Goal: Task Accomplishment & Management: Manage account settings

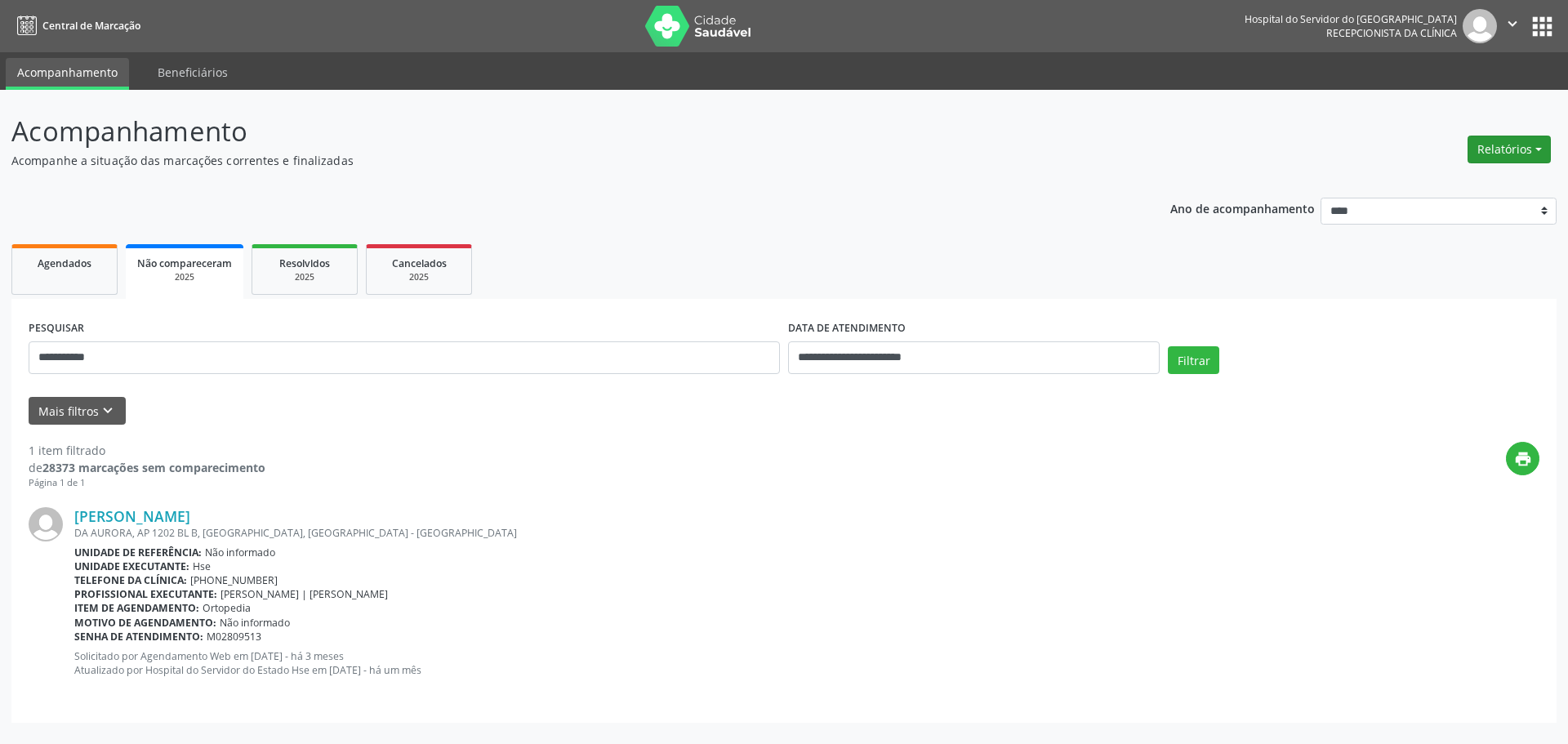
click at [1542, 147] on button "Relatórios" at bounding box center [1509, 149] width 83 height 28
click at [1465, 180] on link "Agendamentos" at bounding box center [1464, 184] width 176 height 23
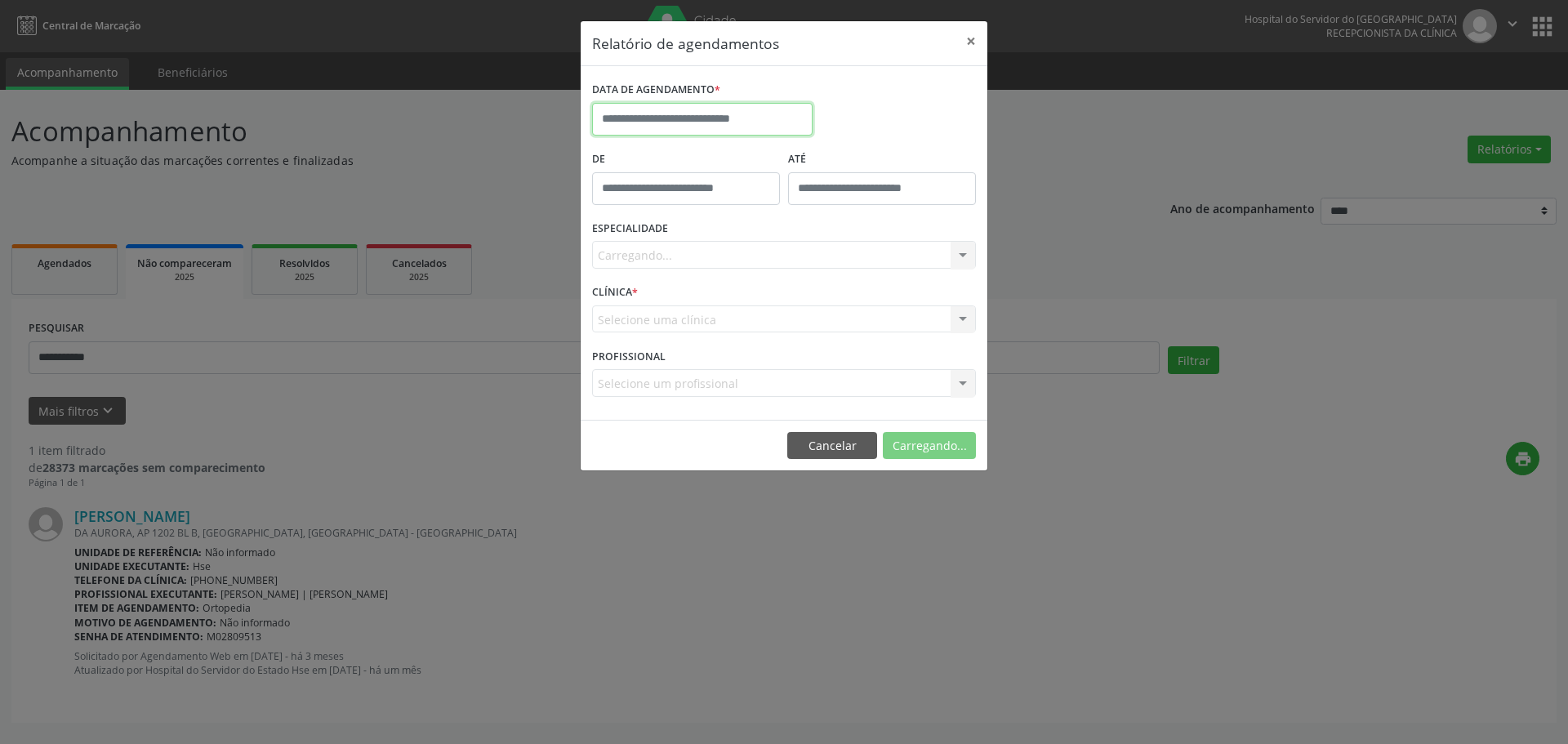
click at [767, 123] on input "text" at bounding box center [702, 119] width 220 height 32
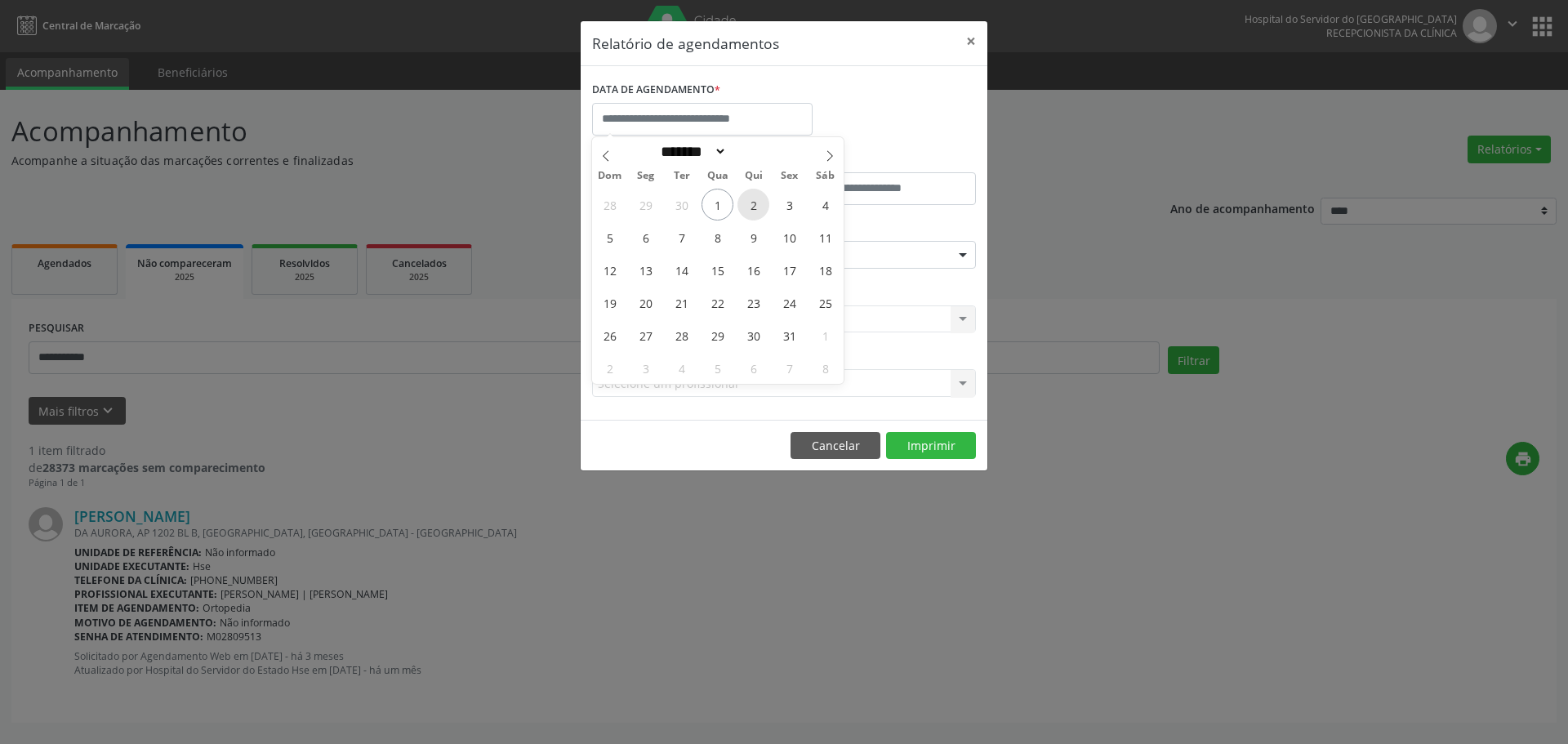
click at [756, 205] on span "2" at bounding box center [753, 205] width 31 height 31
type input "**********"
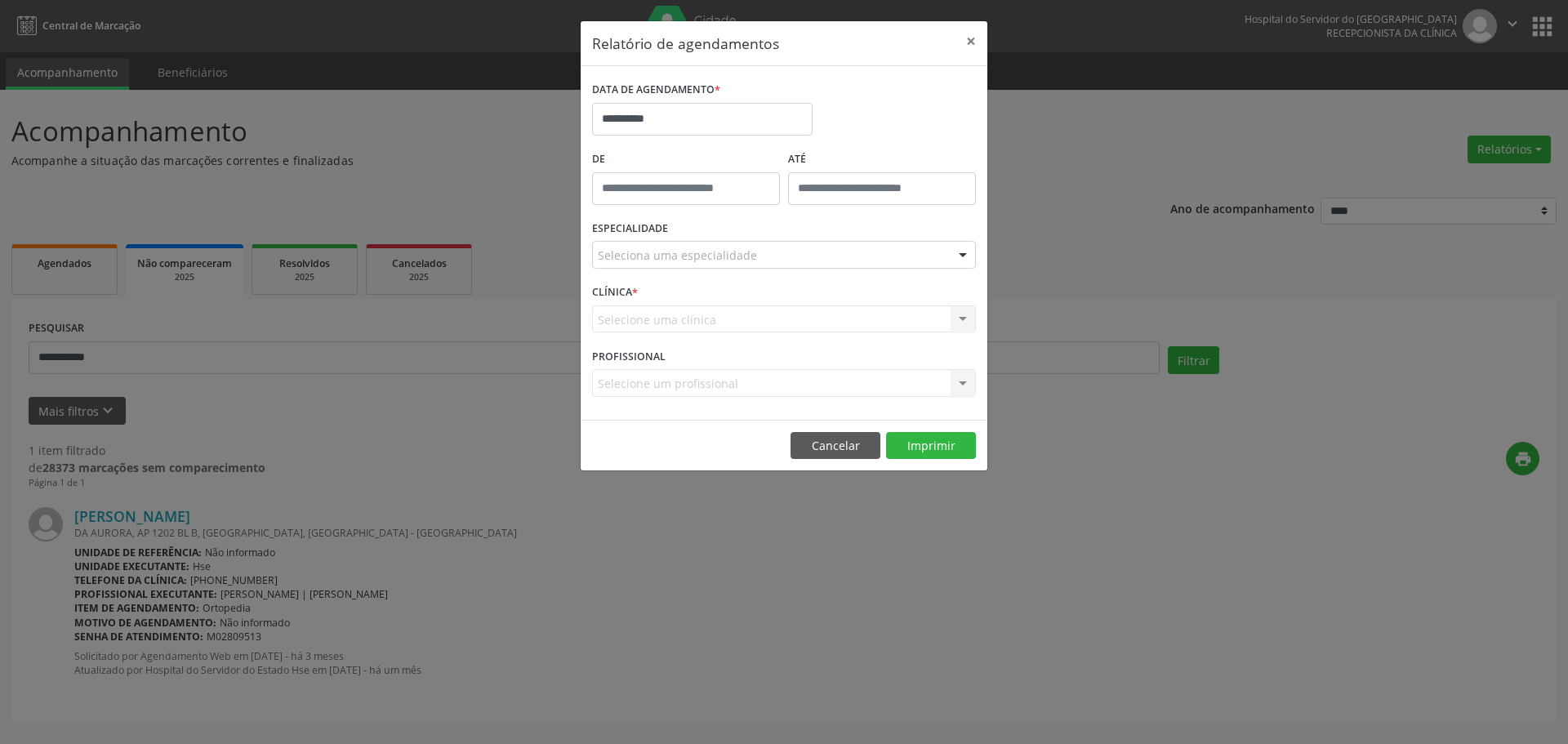
click at [756, 205] on div "De" at bounding box center [686, 181] width 196 height 69
click at [673, 246] on div "Seleciona uma especialidade" at bounding box center [784, 255] width 384 height 28
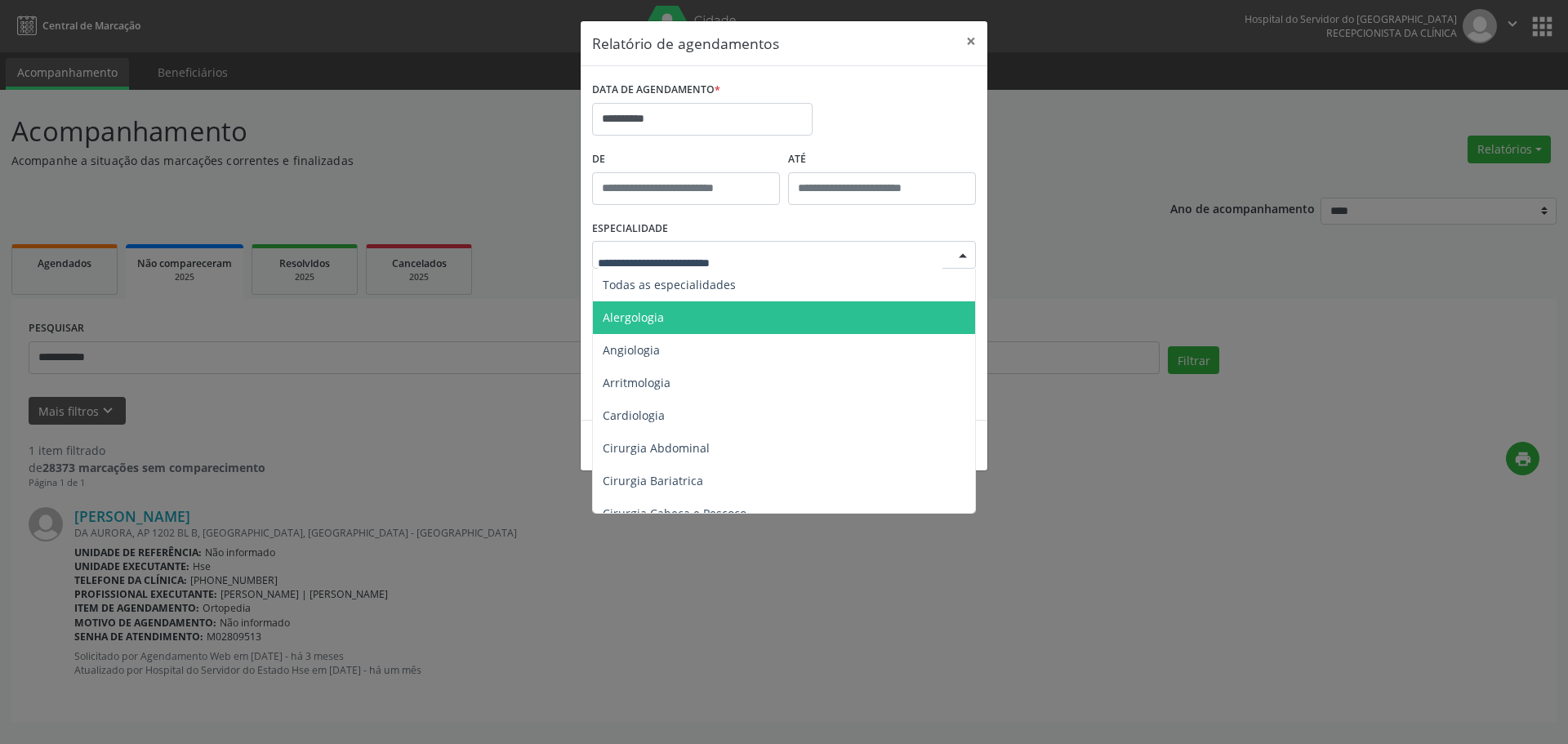
click at [654, 303] on span "Alergologia" at bounding box center [785, 317] width 385 height 32
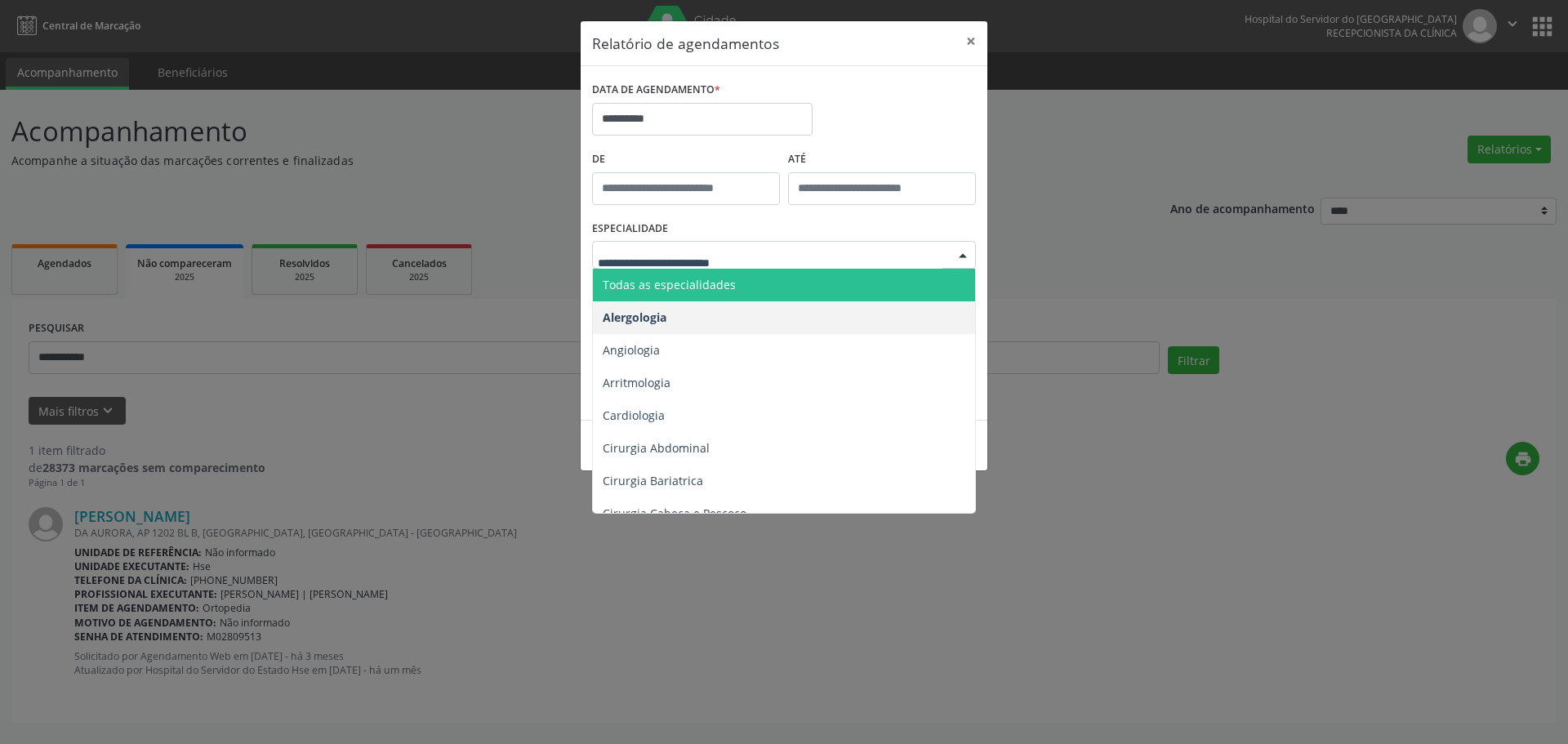
click at [676, 241] on div at bounding box center [784, 255] width 384 height 28
click at [676, 271] on span "Todas as especialidades" at bounding box center [785, 284] width 385 height 32
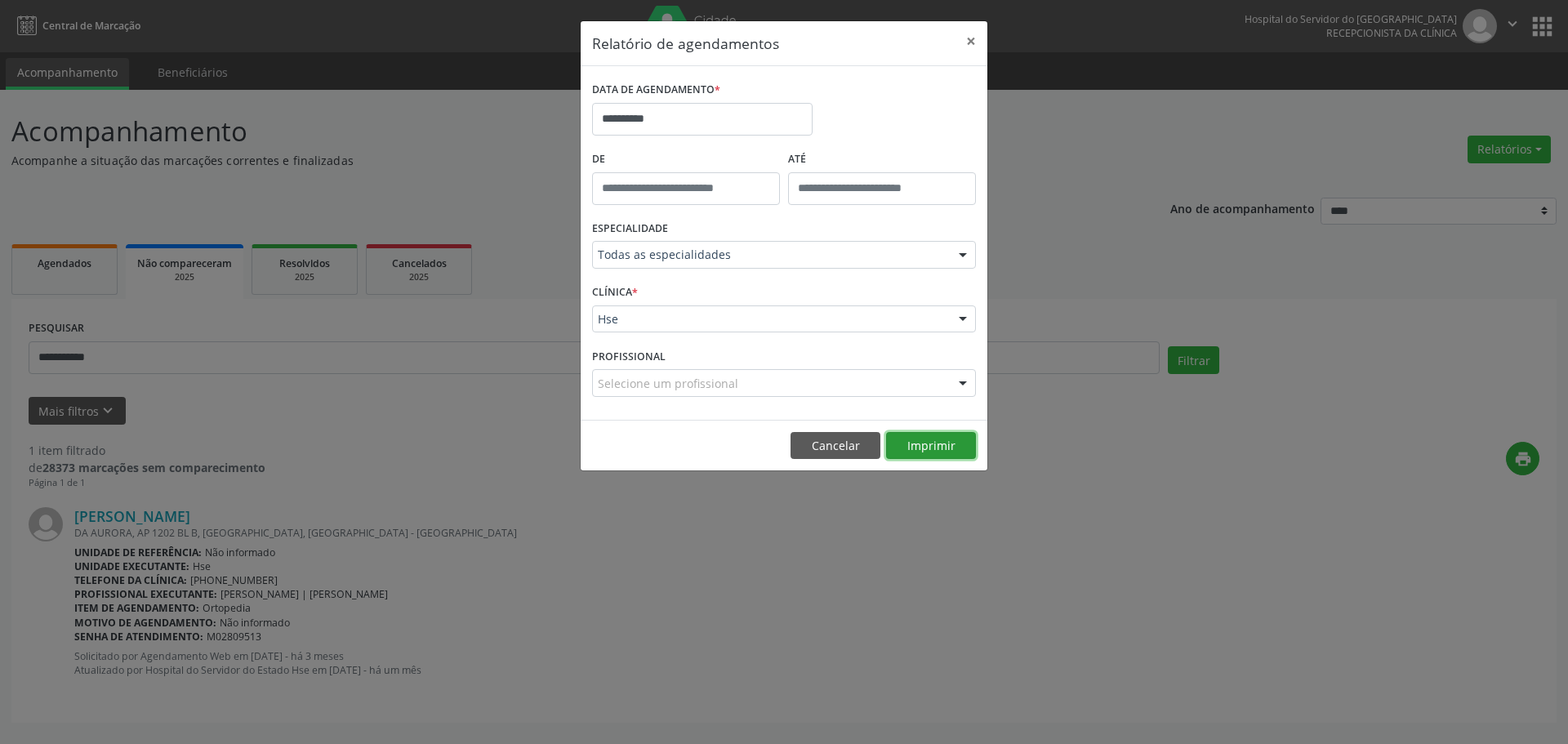
click at [921, 447] on button "Imprimir" at bounding box center [930, 446] width 90 height 28
click at [965, 30] on button "×" at bounding box center [971, 41] width 32 height 40
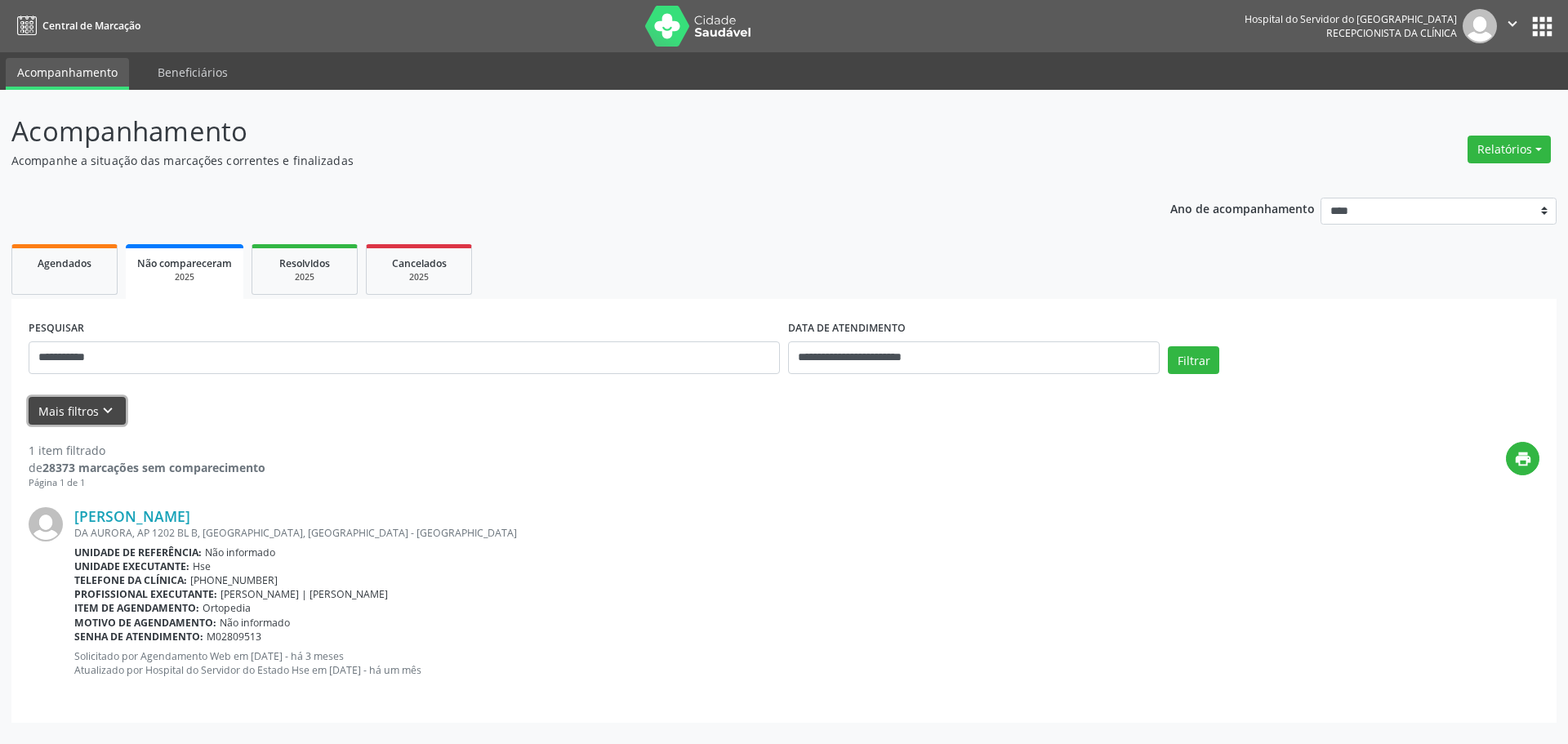
click at [88, 400] on button "Mais filtros keyboard_arrow_down" at bounding box center [77, 411] width 97 height 29
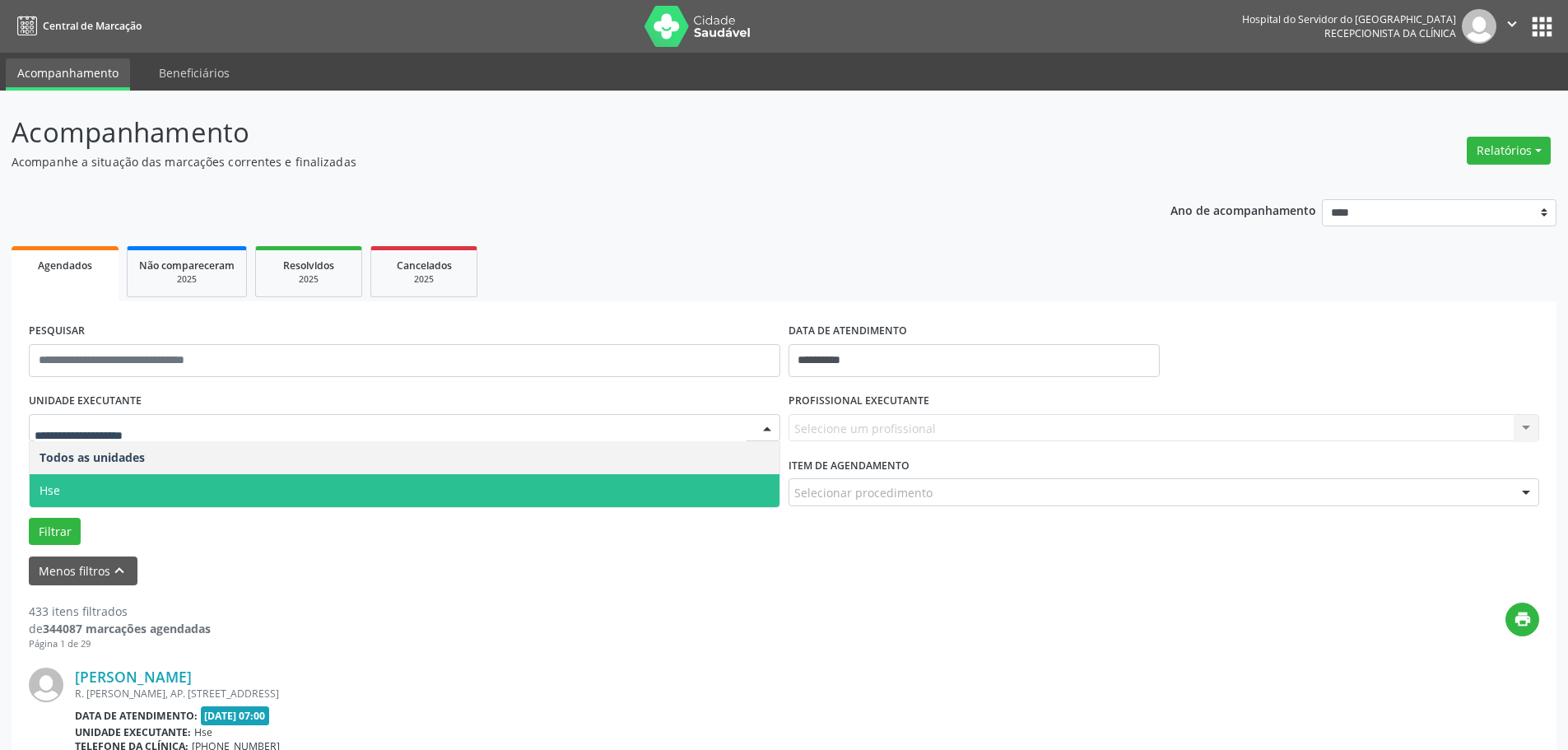
click at [98, 483] on span "Hse" at bounding box center [405, 490] width 750 height 33
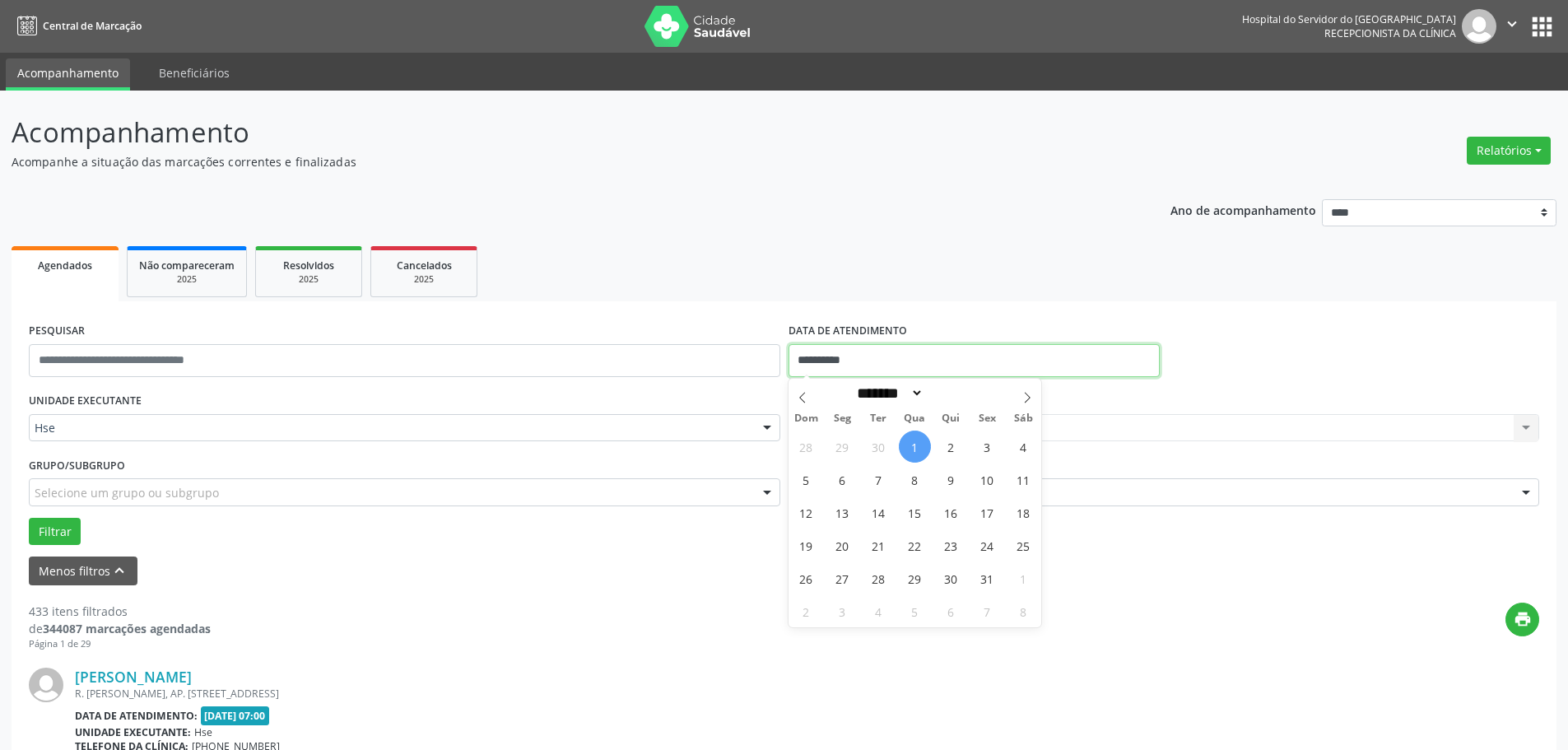
click at [812, 366] on input "**********" at bounding box center [974, 360] width 371 height 33
click at [886, 449] on span "30" at bounding box center [879, 446] width 32 height 32
type input "**********"
click at [886, 449] on span "30" at bounding box center [879, 446] width 32 height 32
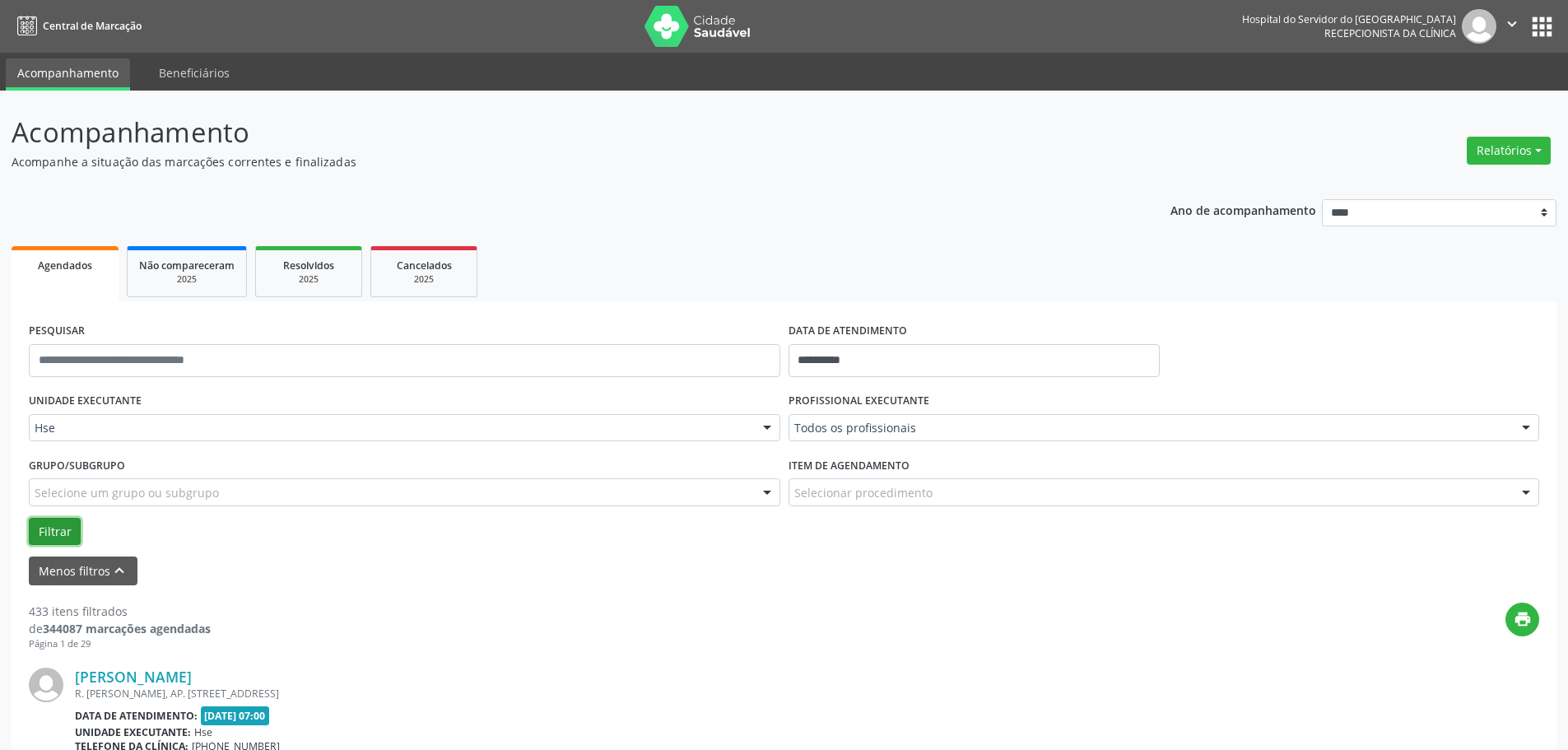
click at [63, 526] on button "Filtrar" at bounding box center [55, 531] width 52 height 28
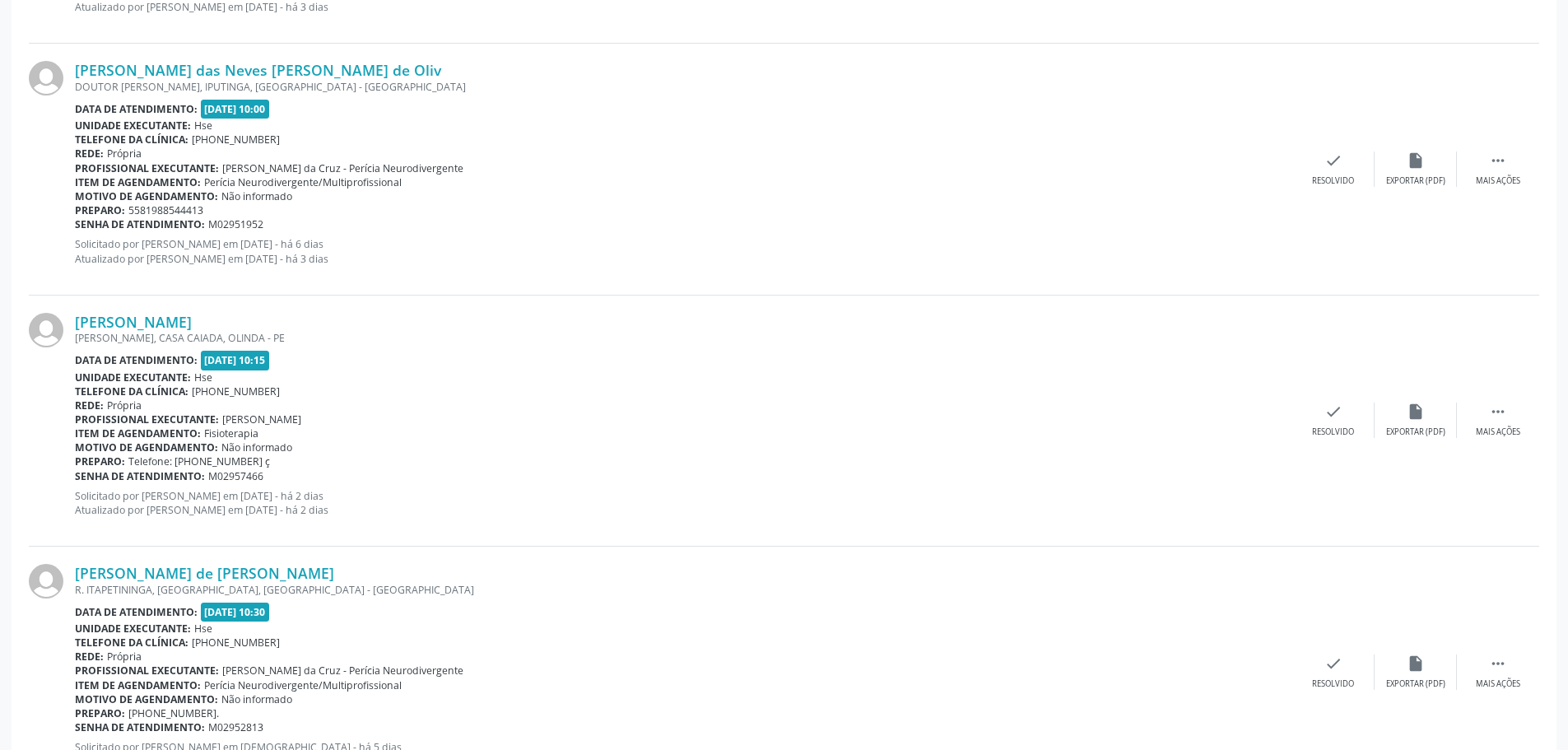
scroll to position [3746, 0]
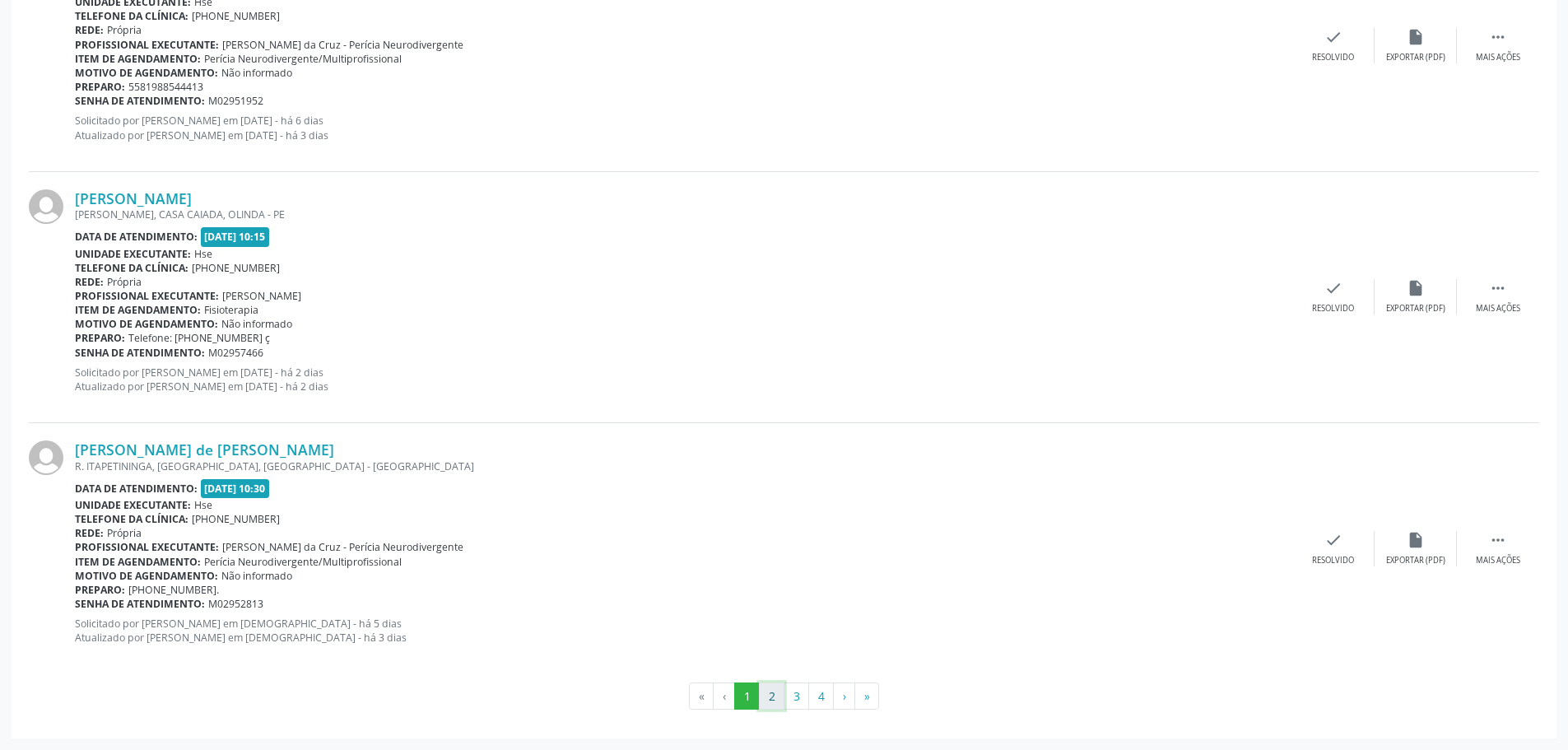
click at [776, 689] on button "2" at bounding box center [771, 696] width 26 height 28
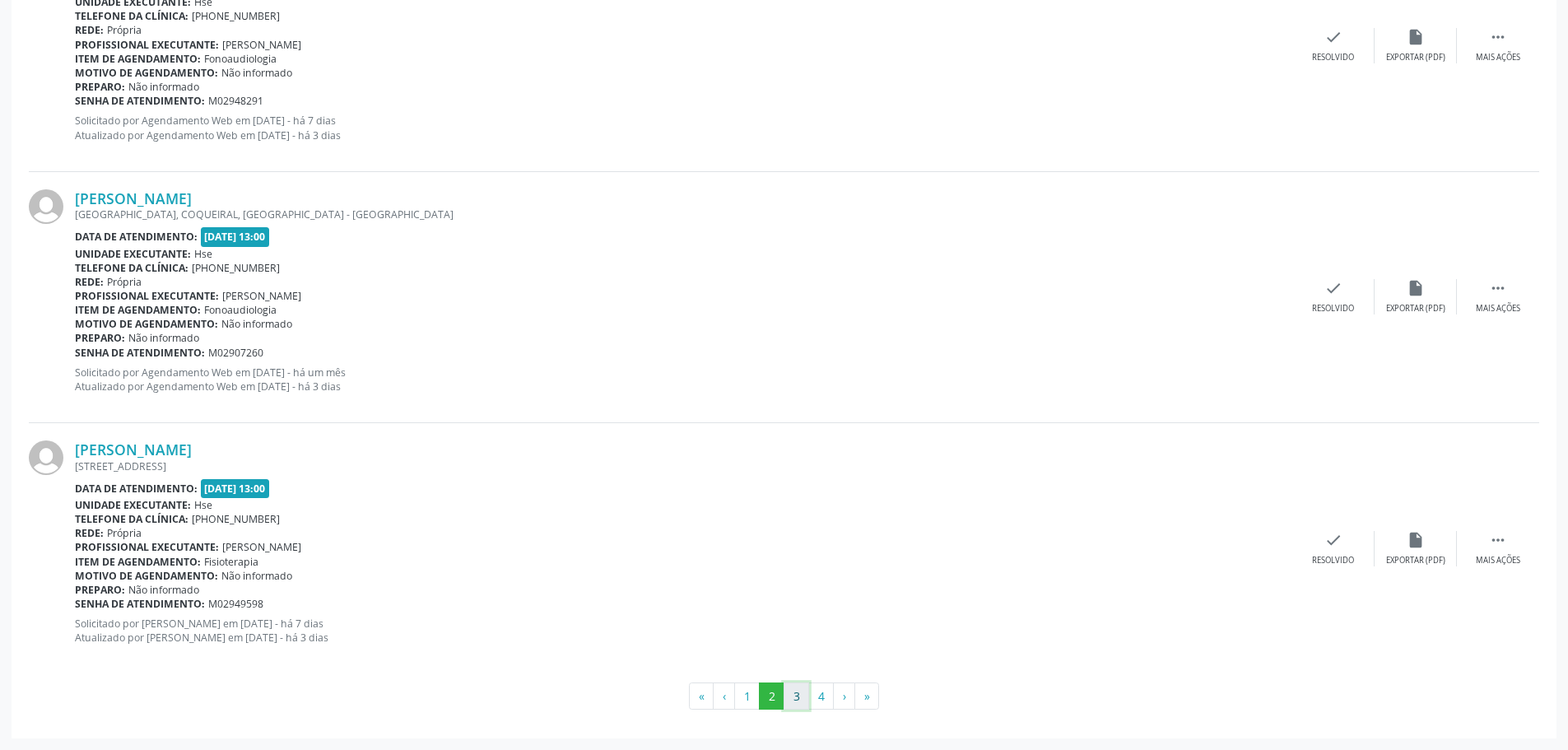
click at [791, 694] on button "3" at bounding box center [796, 696] width 26 height 28
click at [816, 702] on button "4" at bounding box center [821, 696] width 26 height 28
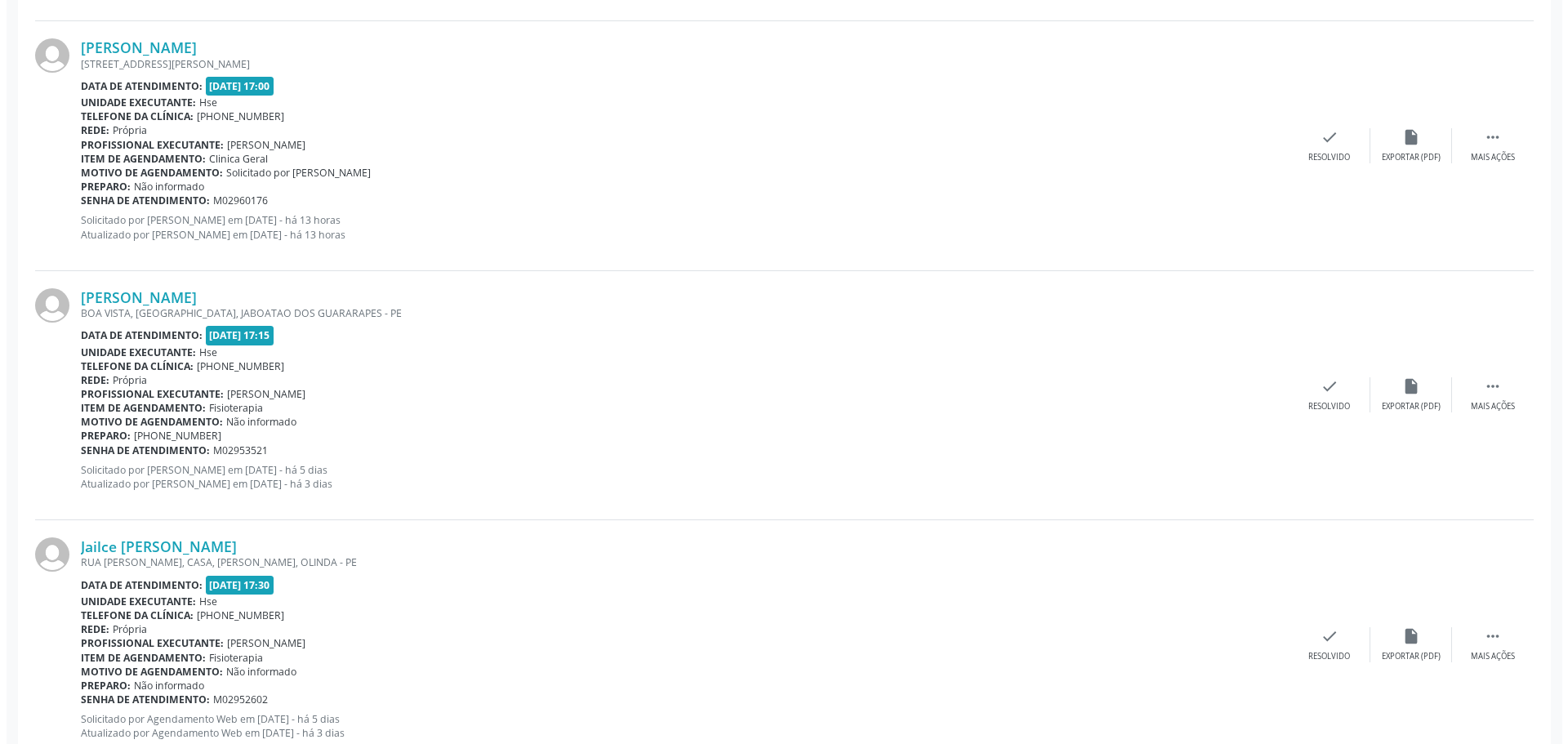
scroll to position [2368, 0]
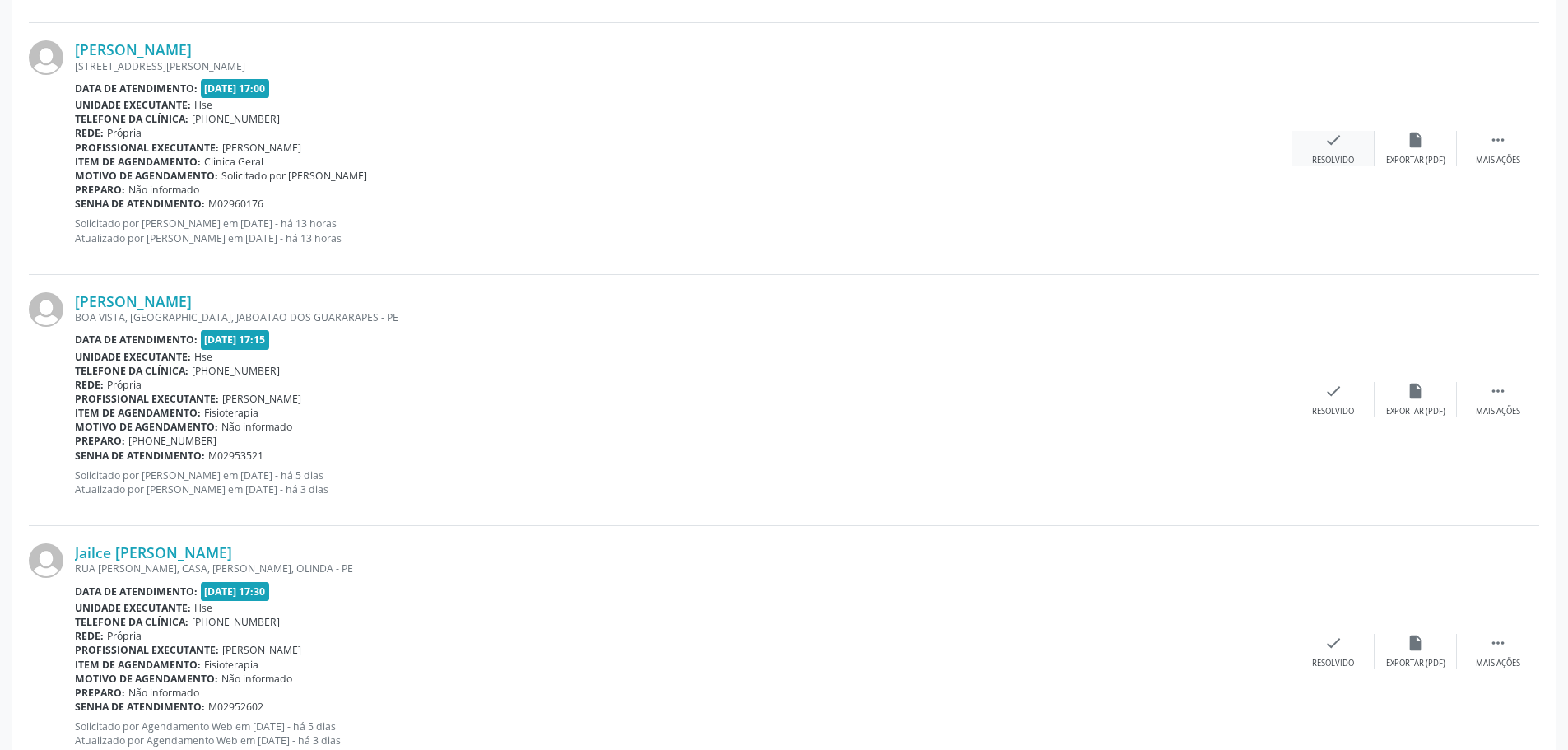
click at [1365, 161] on div "check Resolvido" at bounding box center [1333, 148] width 82 height 35
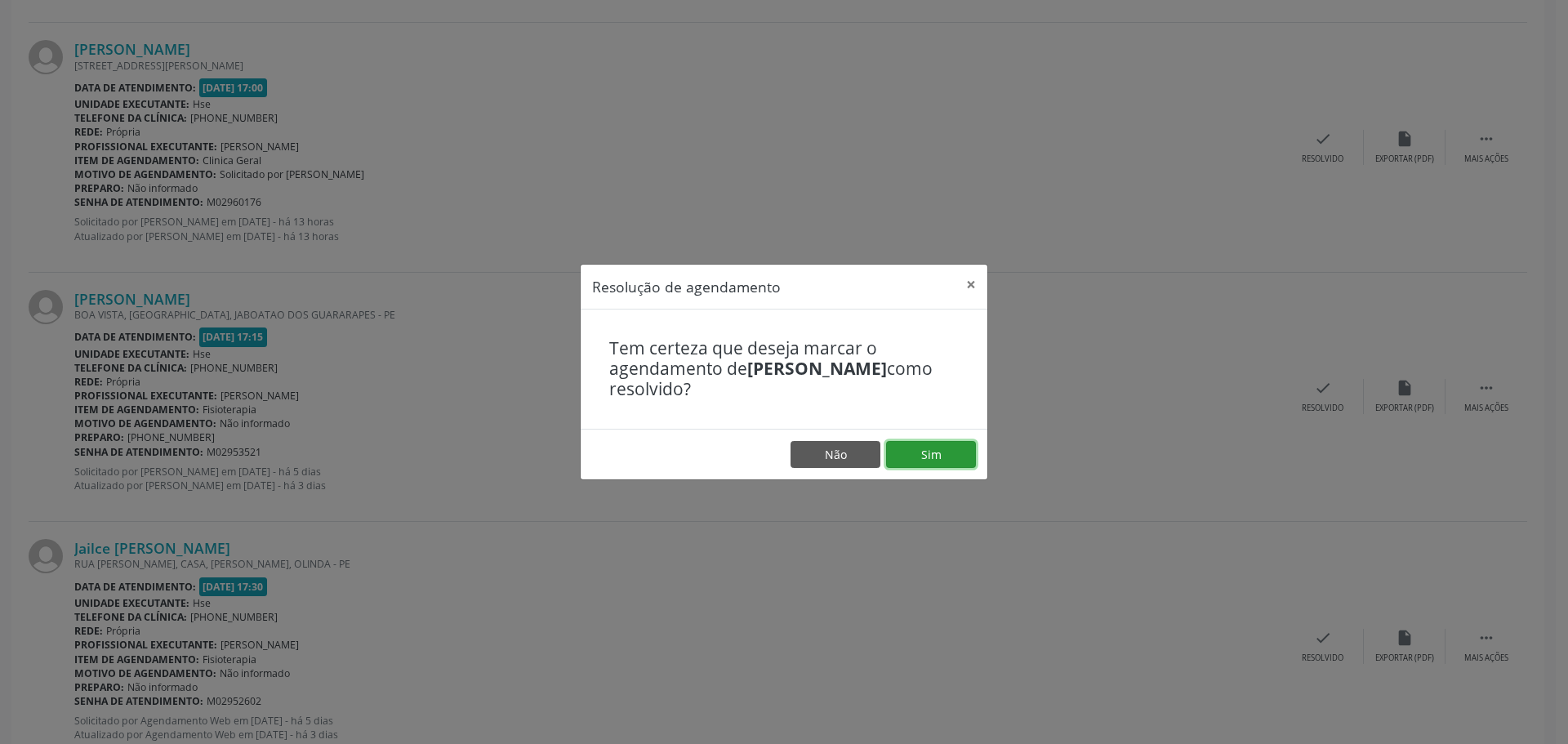
click at [928, 454] on button "Sim" at bounding box center [930, 455] width 90 height 28
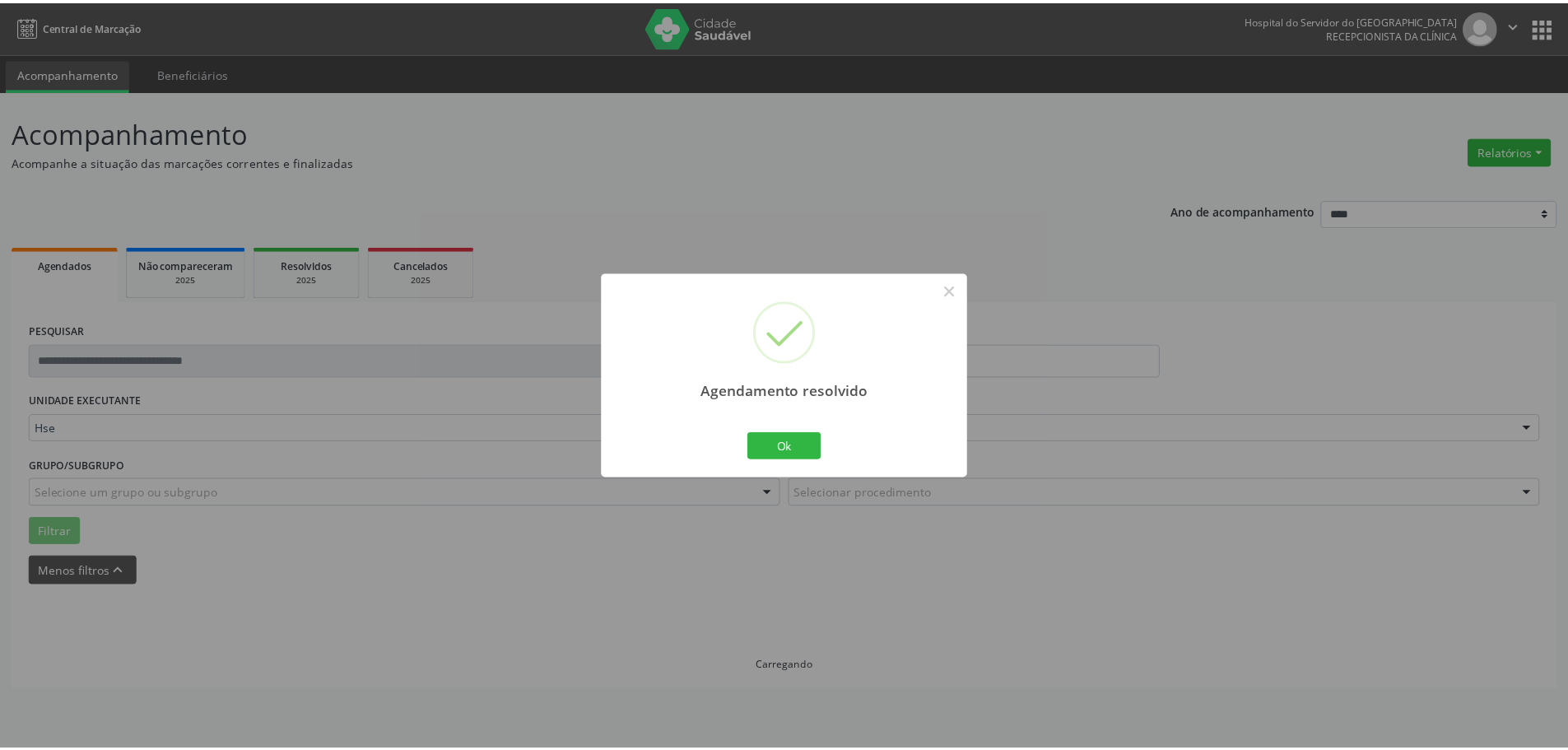
scroll to position [0, 0]
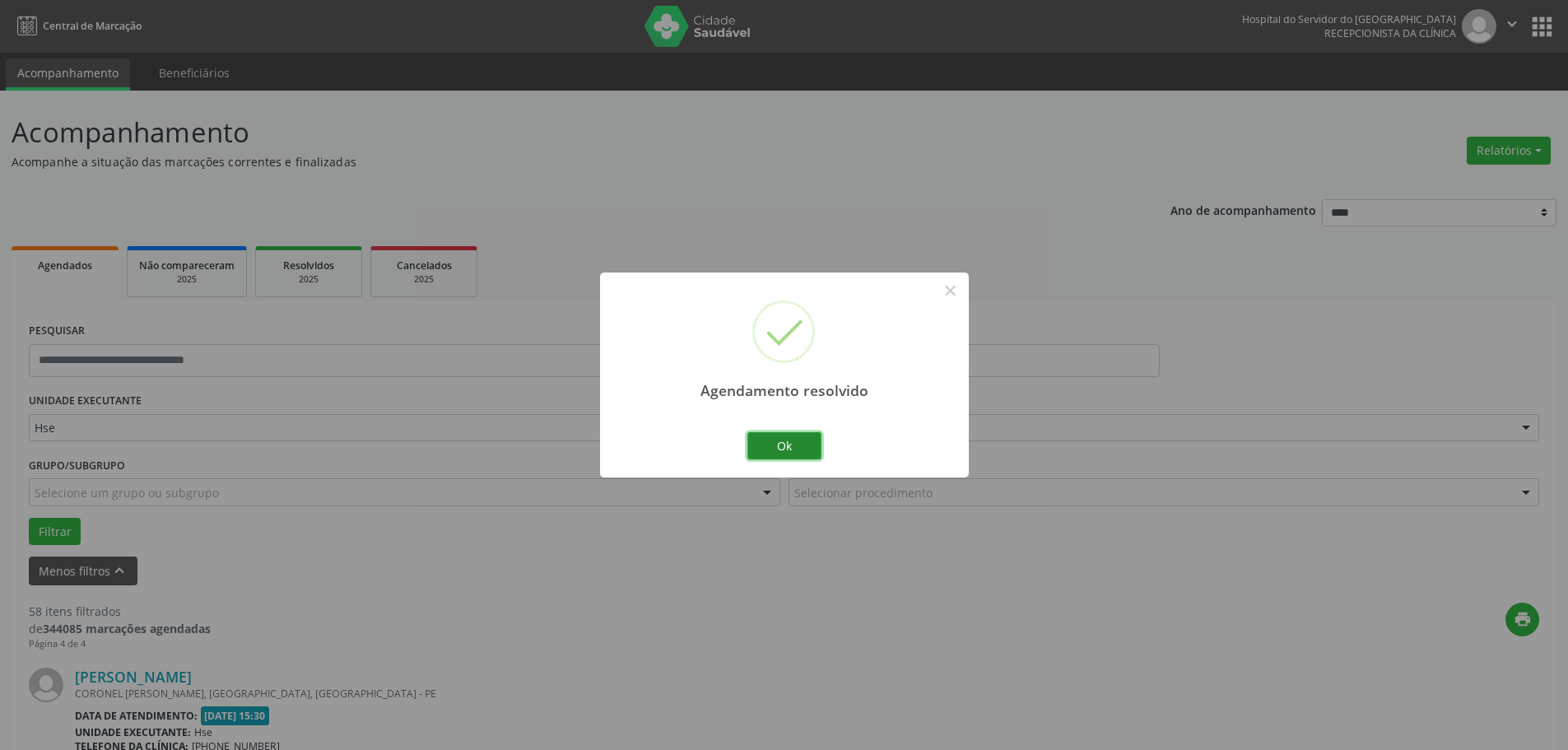
click at [795, 445] on button "Ok" at bounding box center [784, 446] width 74 height 28
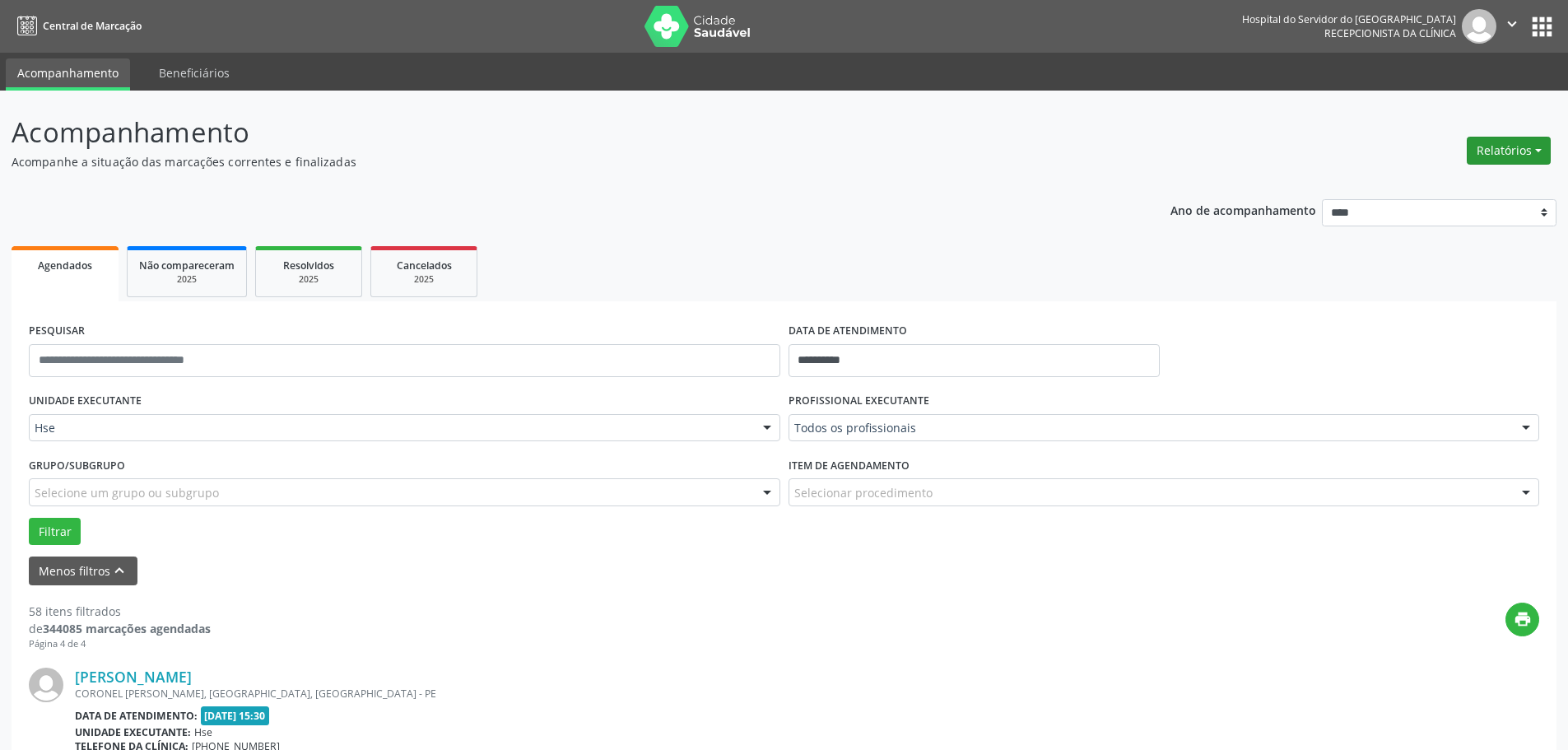
click at [1503, 146] on button "Relatórios" at bounding box center [1508, 151] width 84 height 28
click at [1463, 180] on link "Agendamentos" at bounding box center [1463, 186] width 177 height 23
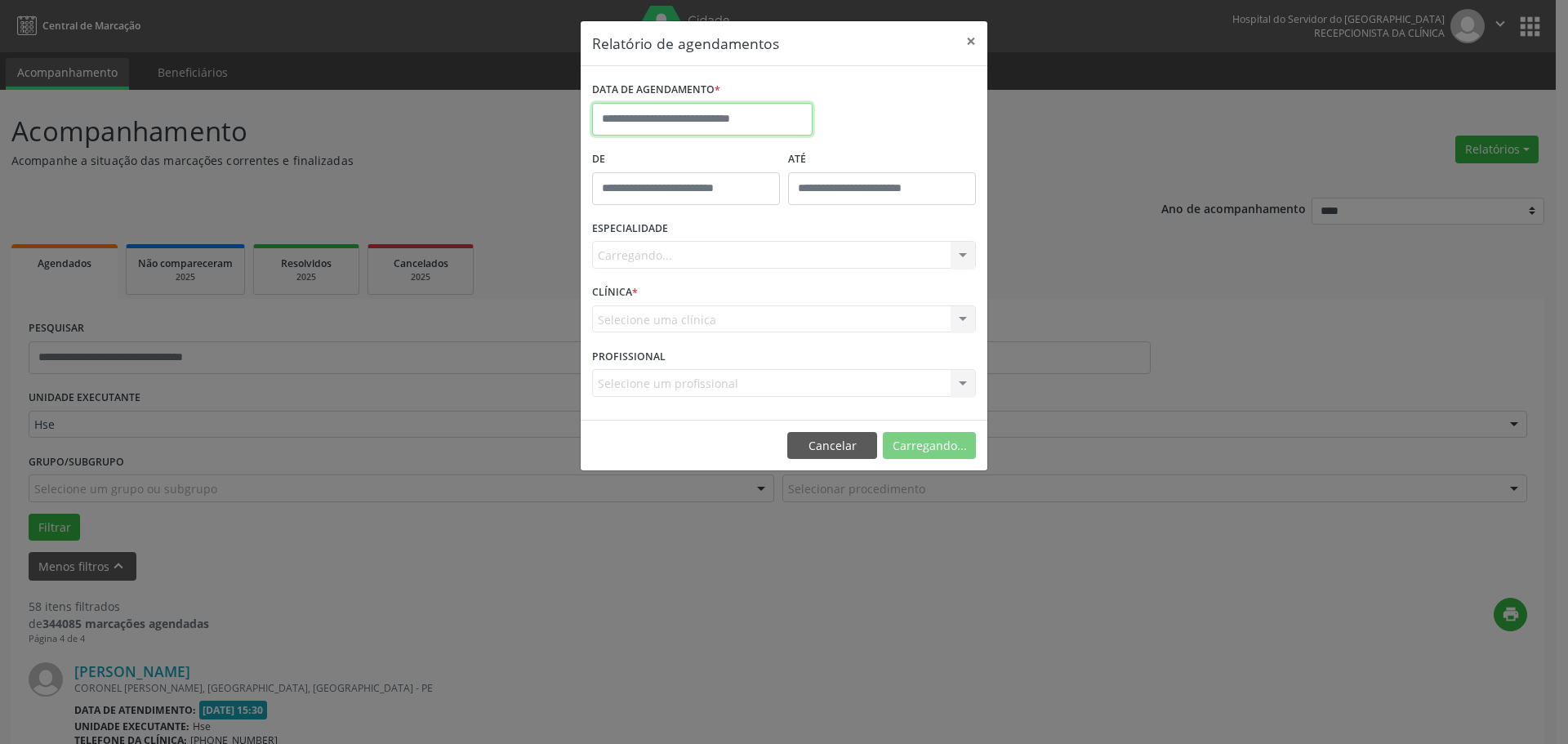
click at [663, 122] on input "text" at bounding box center [702, 119] width 220 height 32
click at [693, 206] on span "30" at bounding box center [681, 205] width 31 height 31
type input "**********"
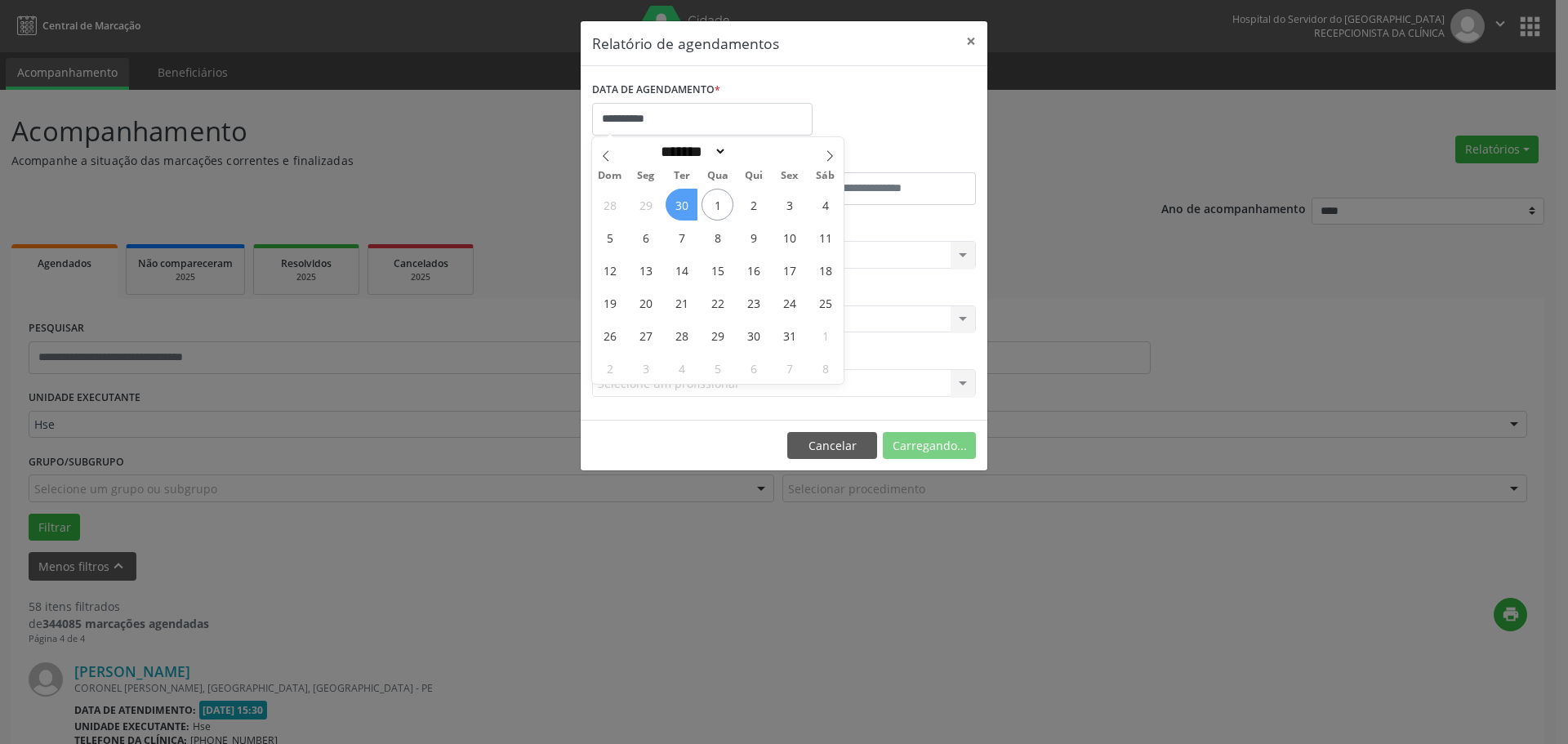
click at [693, 206] on span "30" at bounding box center [681, 205] width 31 height 31
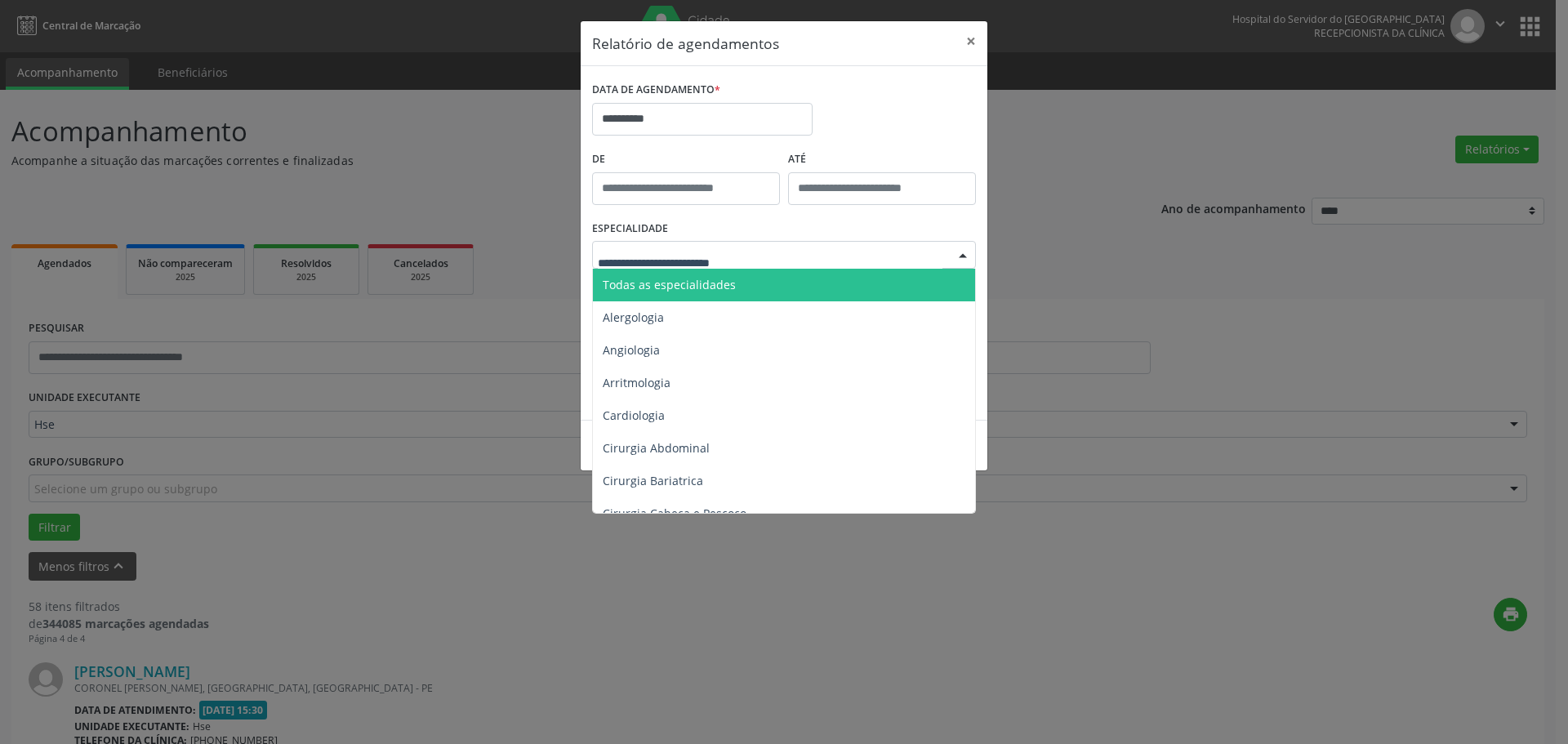
click at [693, 290] on span "Todas as especialidades" at bounding box center [669, 285] width 133 height 16
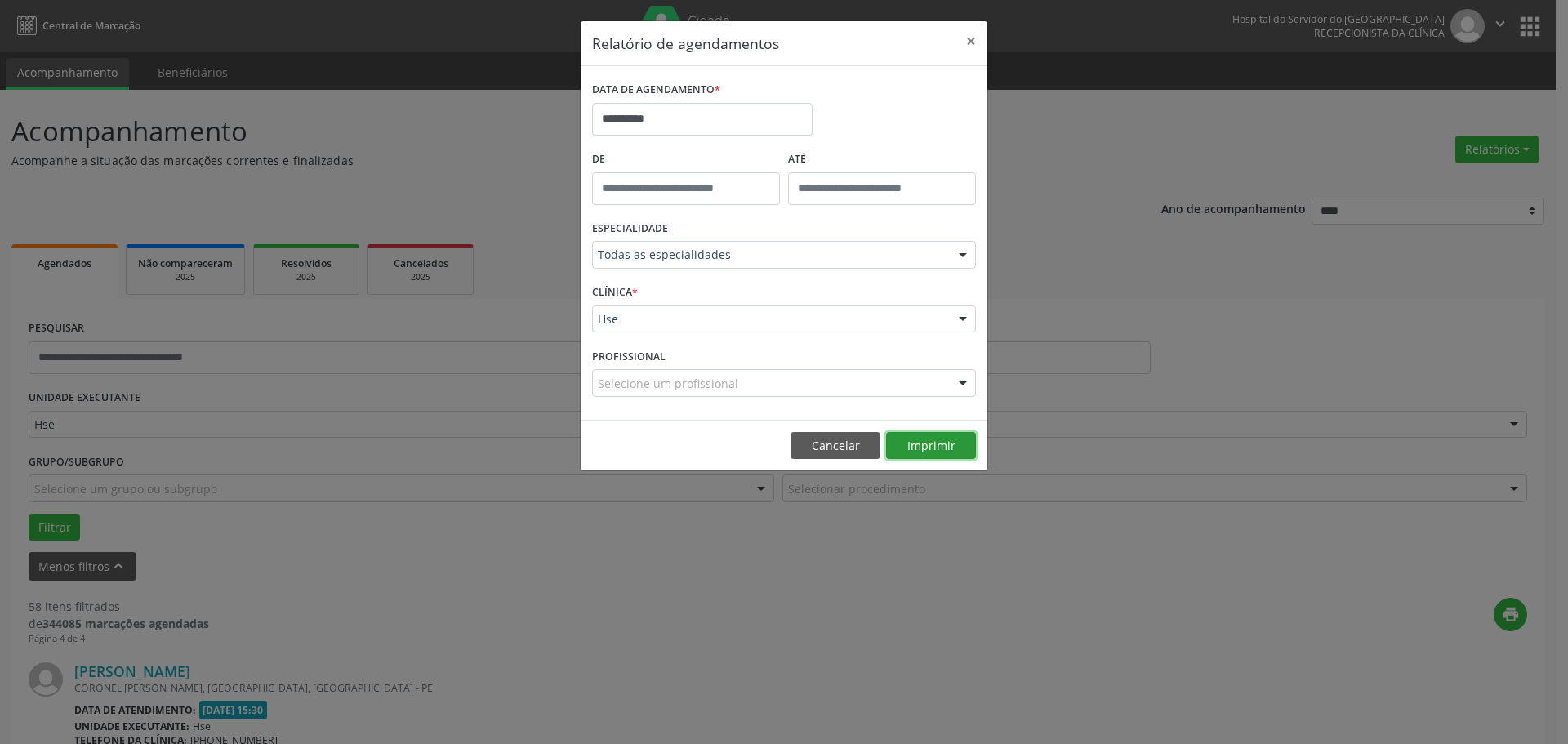
click at [909, 447] on button "Imprimir" at bounding box center [930, 446] width 90 height 28
